Goal: Transaction & Acquisition: Purchase product/service

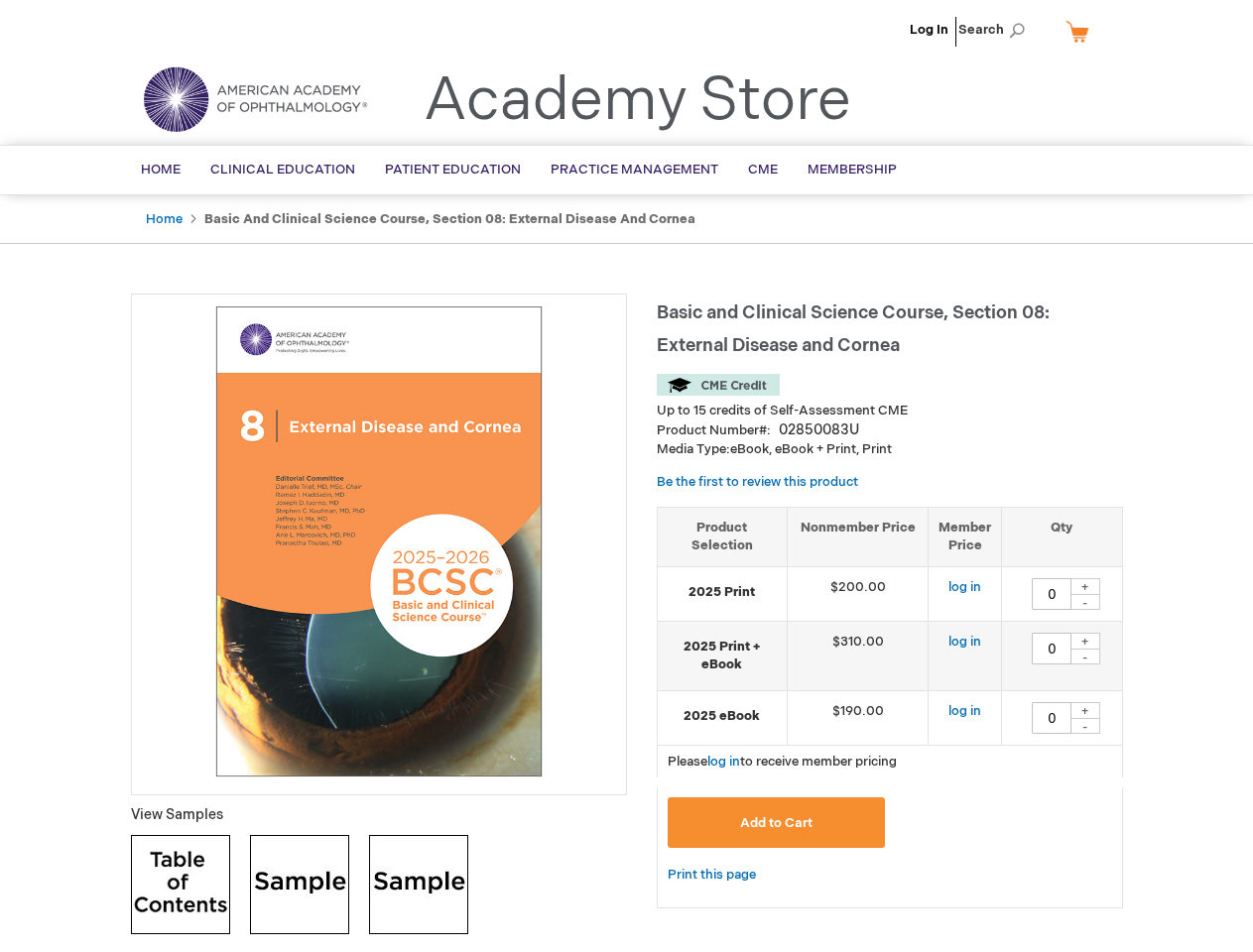
click at [626, 476] on div at bounding box center [378, 544] width 496 height 502
click at [997, 30] on span "Search" at bounding box center [996, 30] width 76 height 40
click at [890, 707] on td "$190.00" at bounding box center [858, 717] width 142 height 55
click at [1085, 586] on div "+" at bounding box center [1085, 586] width 30 height 17
click at [1085, 602] on div "-" at bounding box center [1085, 602] width 30 height 16
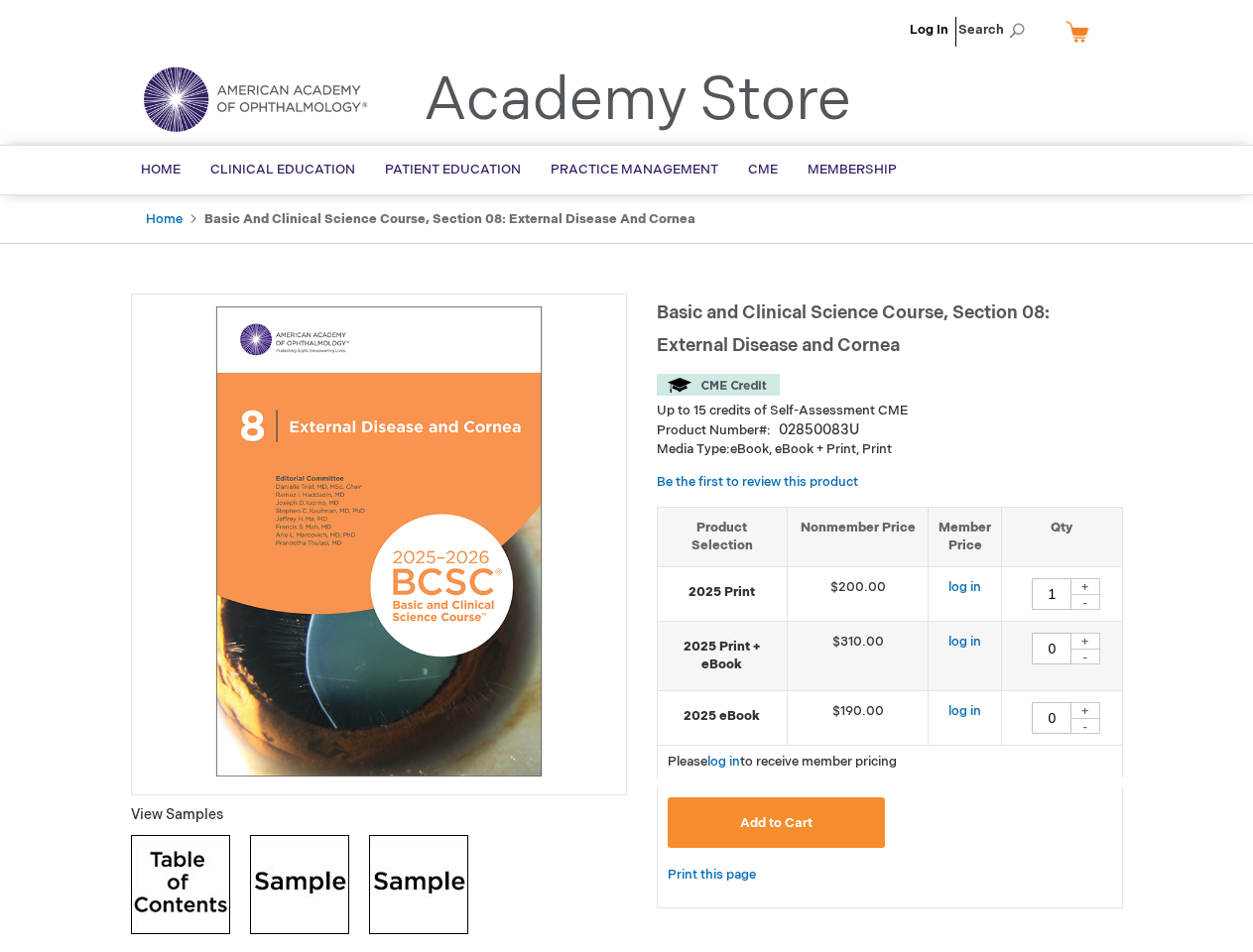
type input "0"
click at [1085, 641] on div "+" at bounding box center [1085, 641] width 30 height 17
click at [1085, 657] on div "-" at bounding box center [1085, 657] width 30 height 16
type input "0"
click at [1085, 710] on div "+" at bounding box center [1085, 710] width 30 height 17
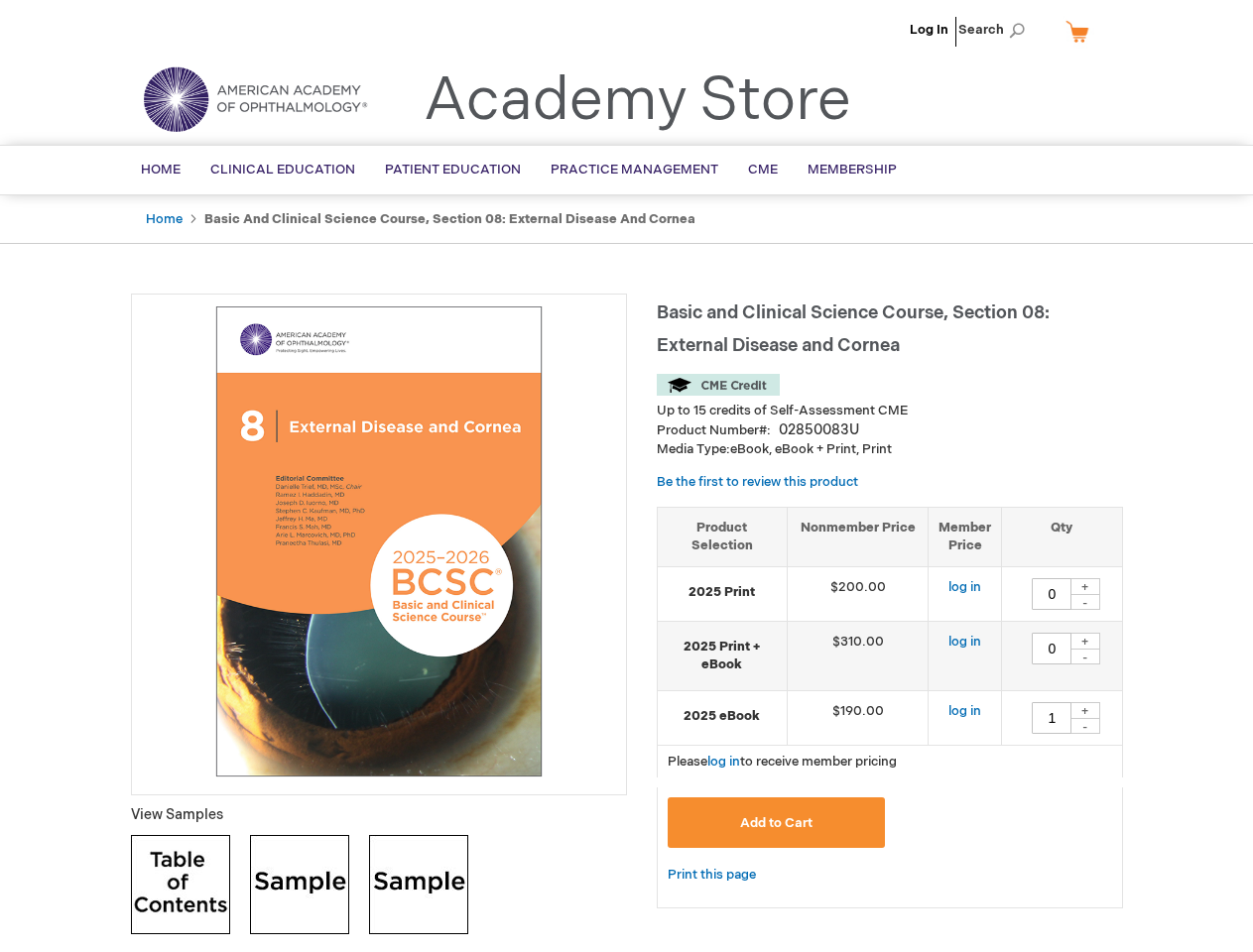
click at [1085, 725] on div "-" at bounding box center [1085, 725] width 30 height 16
type input "0"
